Goal: Complete application form

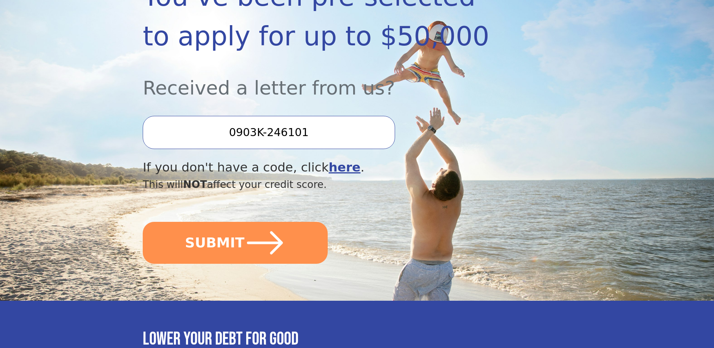
scroll to position [167, 0]
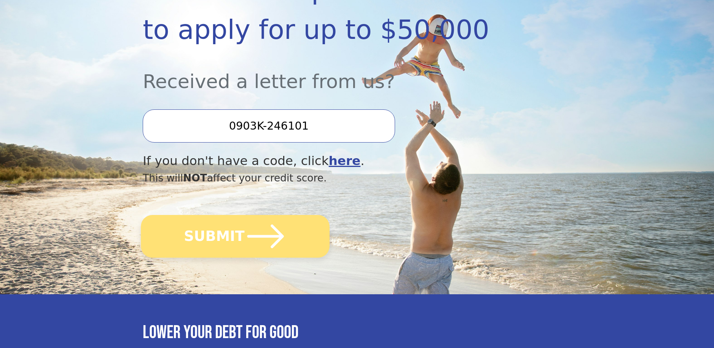
click at [209, 233] on button "SUBMIT" at bounding box center [235, 236] width 189 height 43
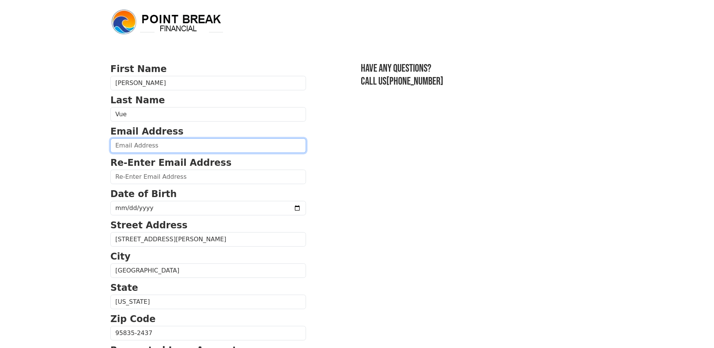
click at [130, 142] on input "email" at bounding box center [208, 145] width 196 height 14
type input "suevue2024@gmail.com"
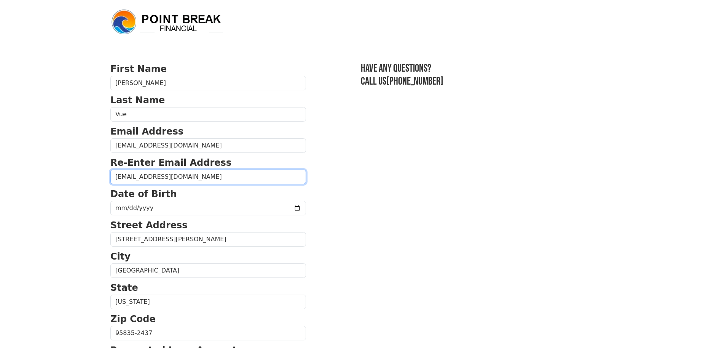
type input "suevue2024@gmail.com"
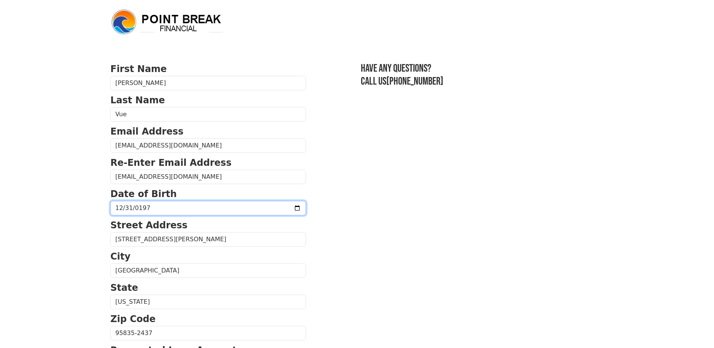
type input "1976-12-31"
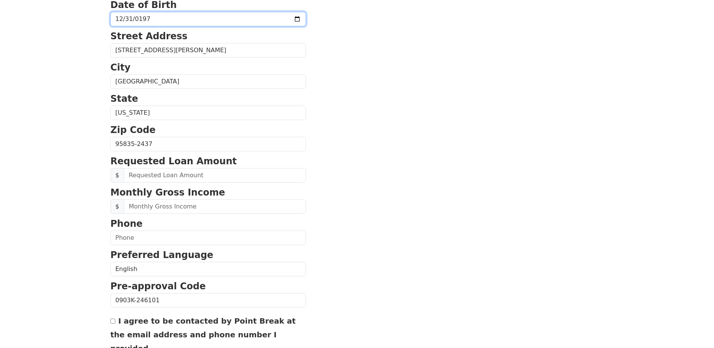
scroll to position [195, 0]
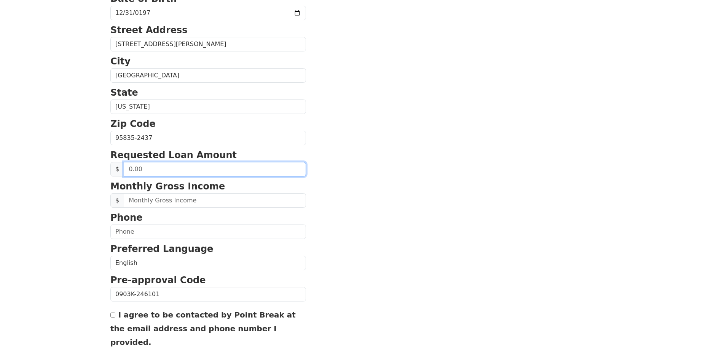
click at [142, 171] on input "text" at bounding box center [215, 169] width 182 height 14
type input "3.00"
type input "40,000.00"
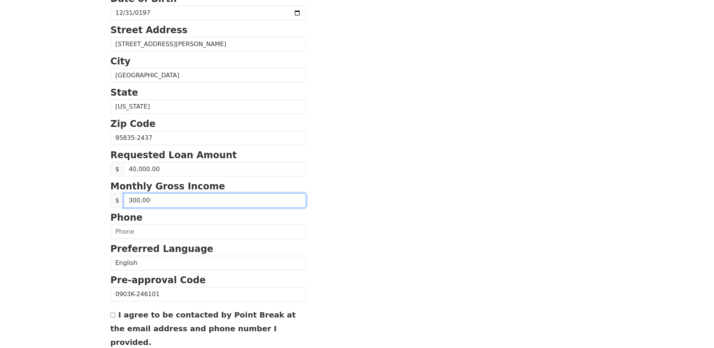
type input "3,000.00"
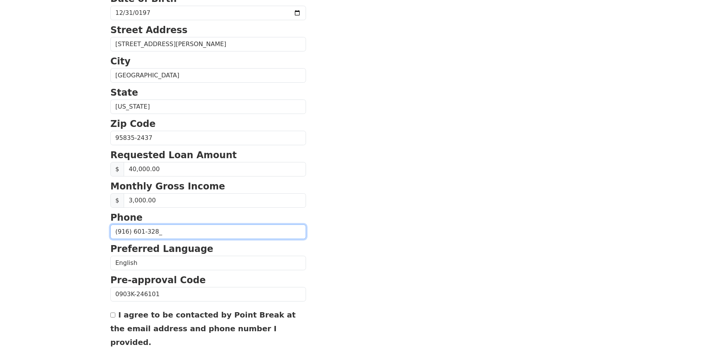
type input "(916) 601-3285"
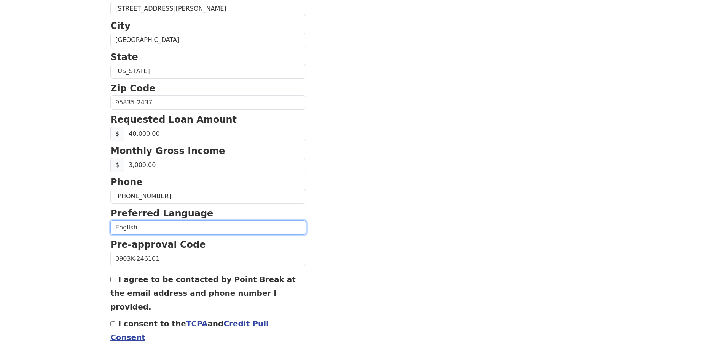
scroll to position [234, 0]
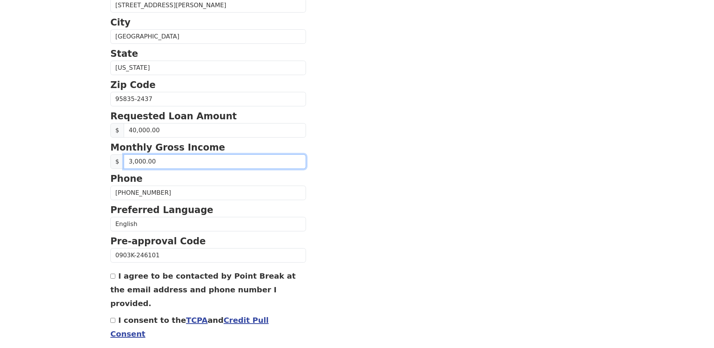
click at [134, 161] on input "3,000.00" at bounding box center [215, 161] width 182 height 14
click at [135, 160] on input "3,000.00" at bounding box center [215, 161] width 182 height 14
drag, startPoint x: 111, startPoint y: 275, endPoint x: 113, endPoint y: 279, distance: 4.3
click at [112, 276] on input "I agree to be contacted by Point Break at the email address and phone number I …" at bounding box center [112, 275] width 5 height 5
checkbox input "true"
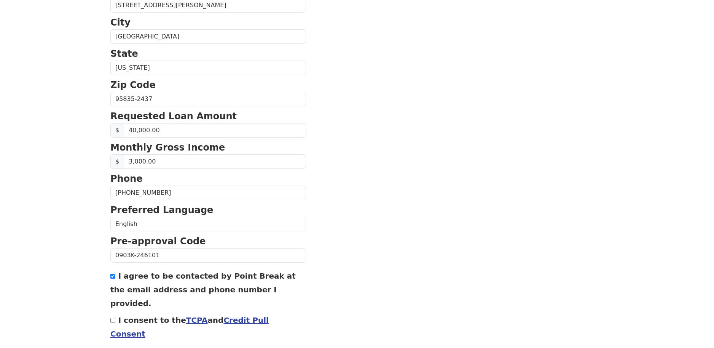
click at [112, 317] on input "I consent to the TCPA and Credit Pull Consent" at bounding box center [112, 319] width 5 height 5
checkbox input "true"
